Goal: Find specific page/section: Find specific page/section

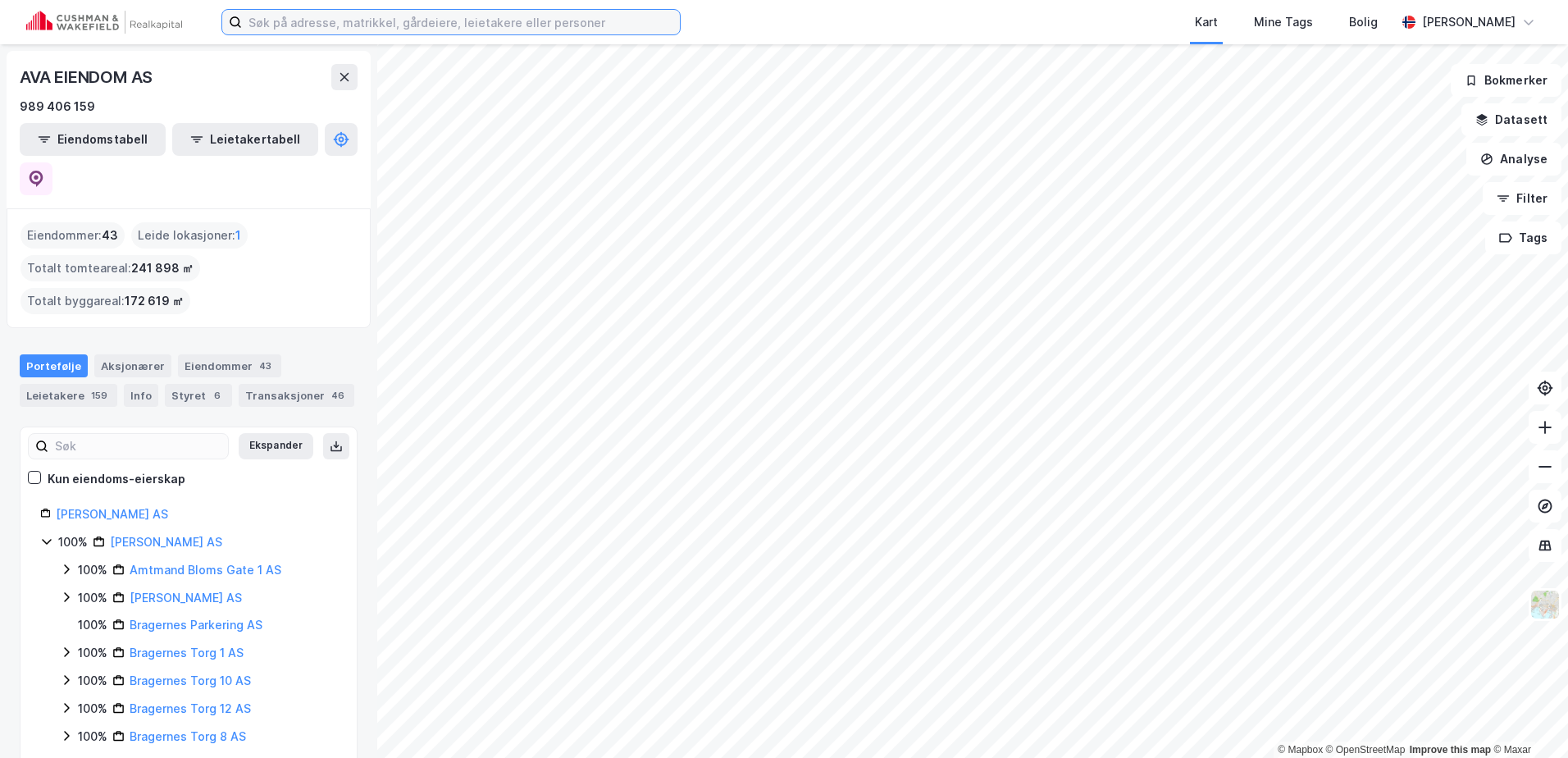
click at [364, 21] on input at bounding box center [460, 22] width 437 height 25
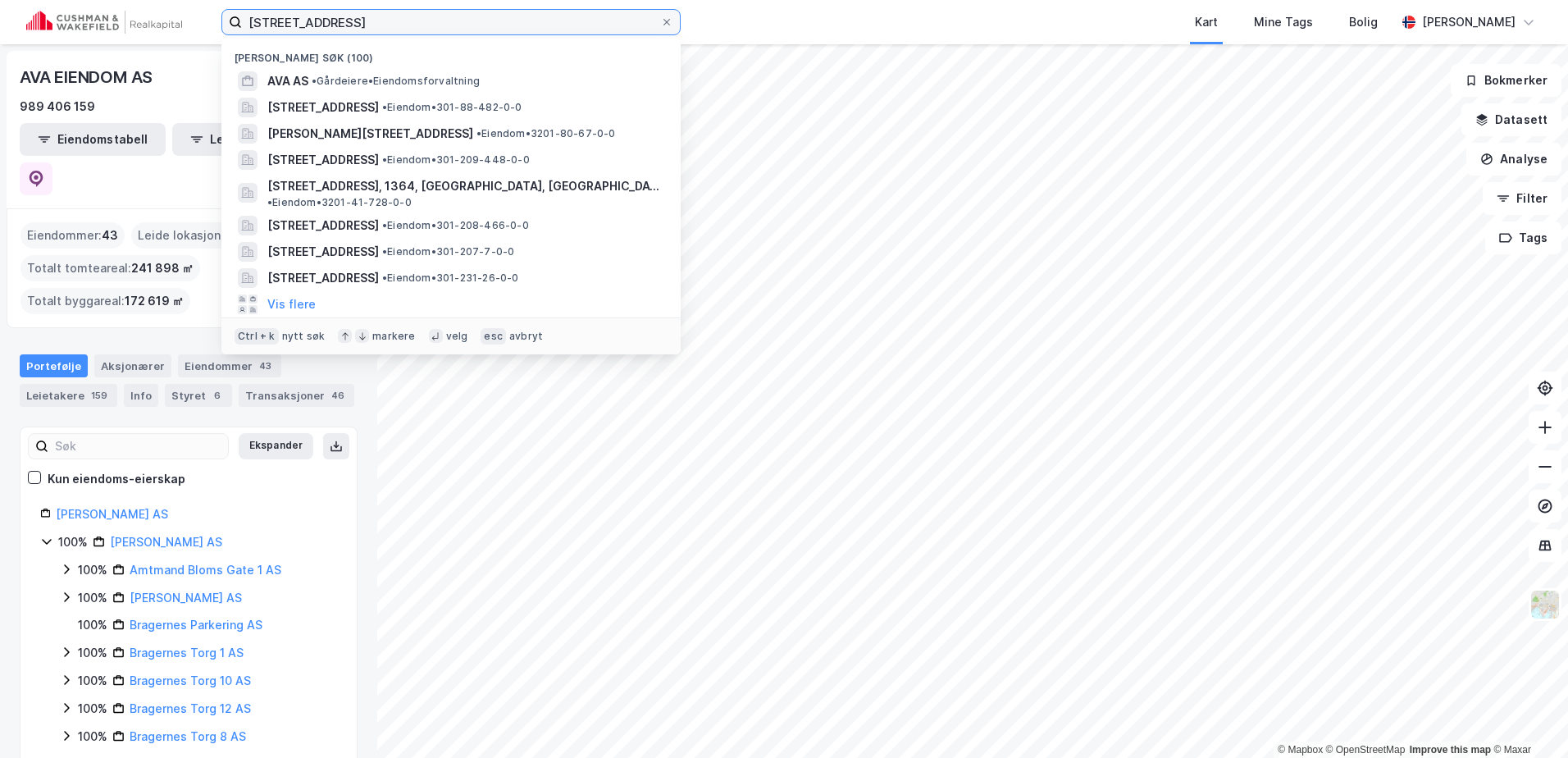
type input "[STREET_ADDRESS]"
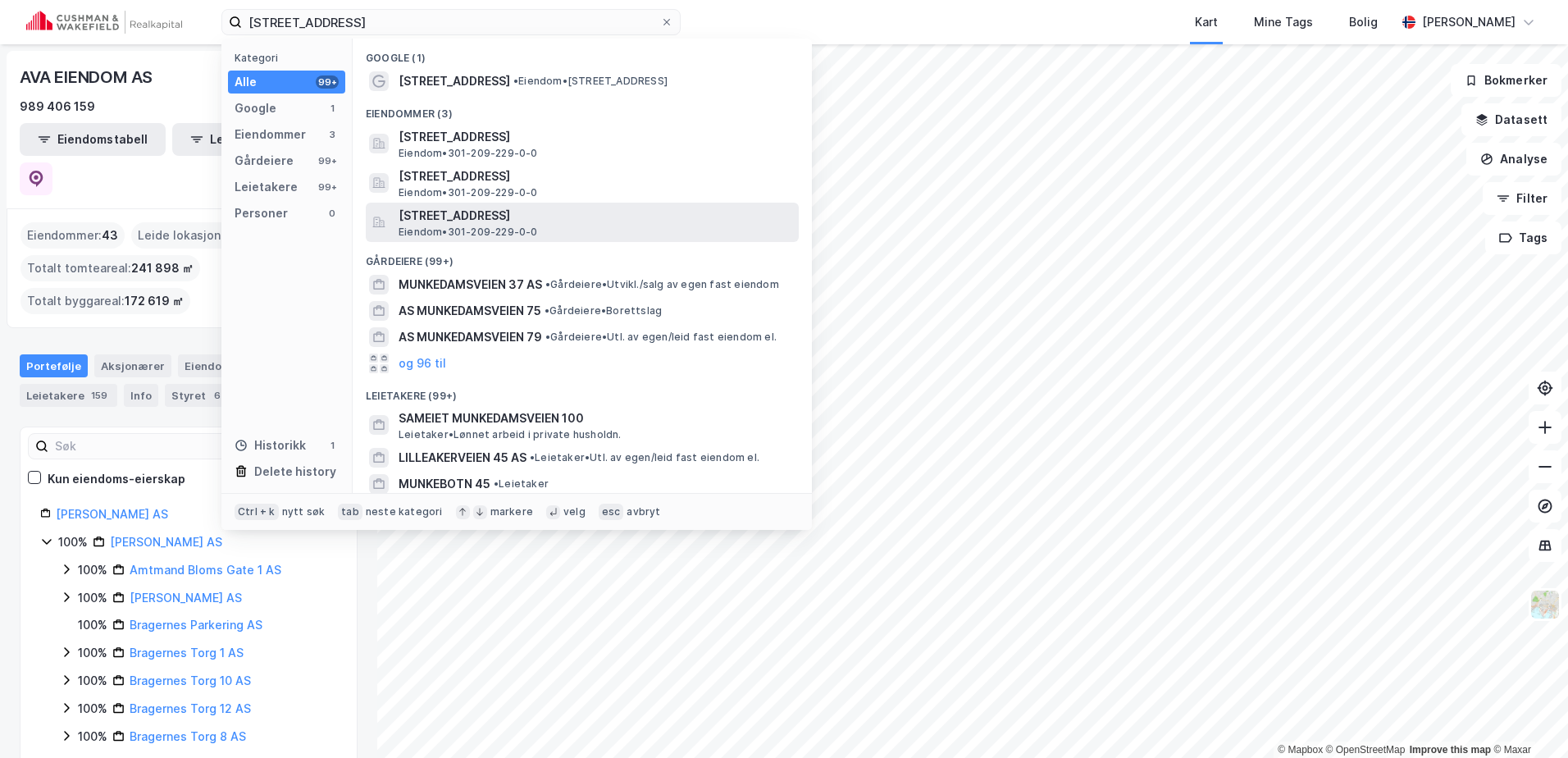
click at [442, 216] on span "[STREET_ADDRESS]" at bounding box center [595, 216] width 394 height 20
